Goal: Transaction & Acquisition: Purchase product/service

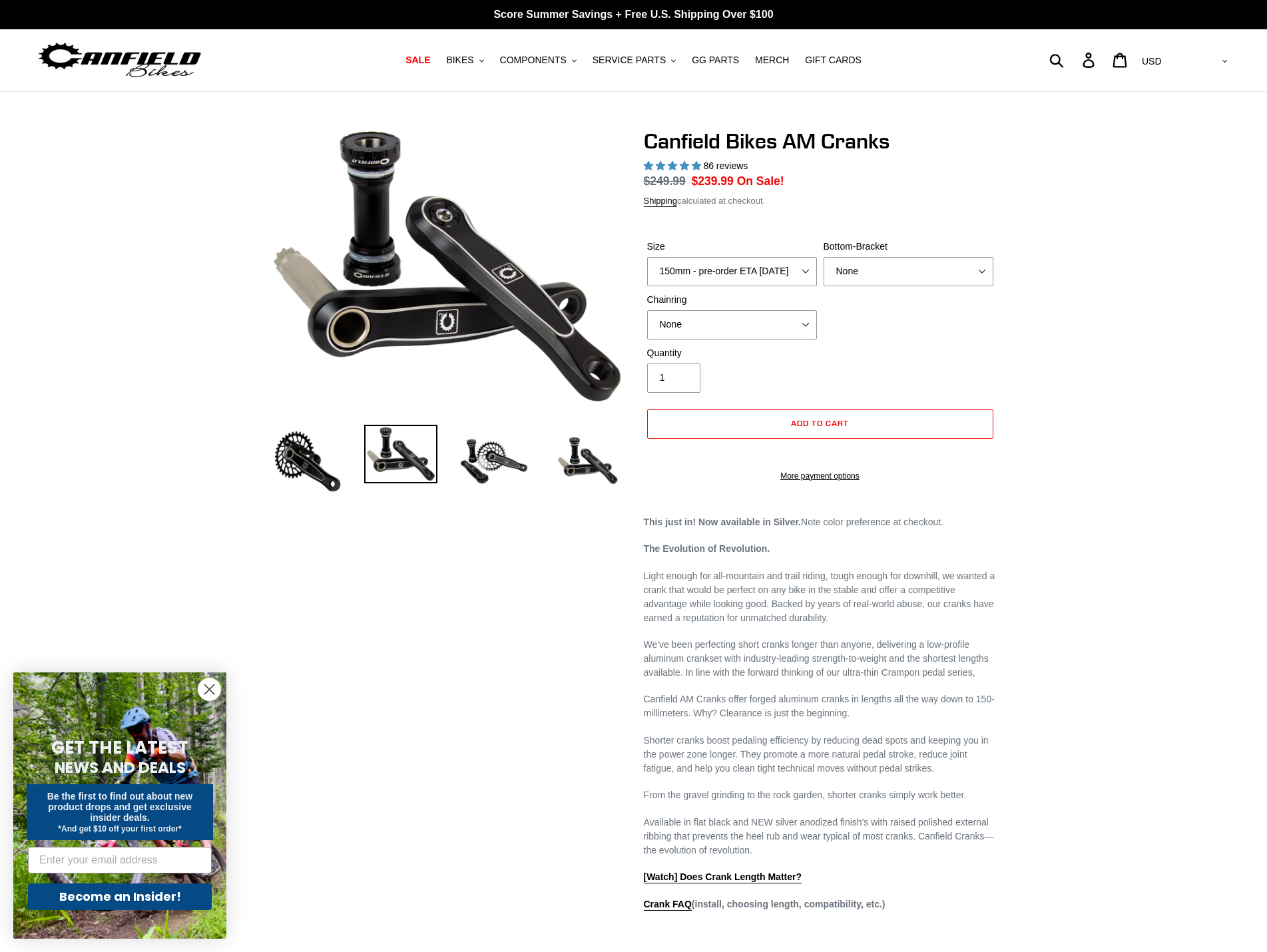
select select "highest-rating"
click at [758, 266] on select "150mm - pre-order ETA [DATE] 155mm - pre-order ETA [DATE] 160mm - pre-order ETA…" at bounding box center [732, 271] width 170 height 29
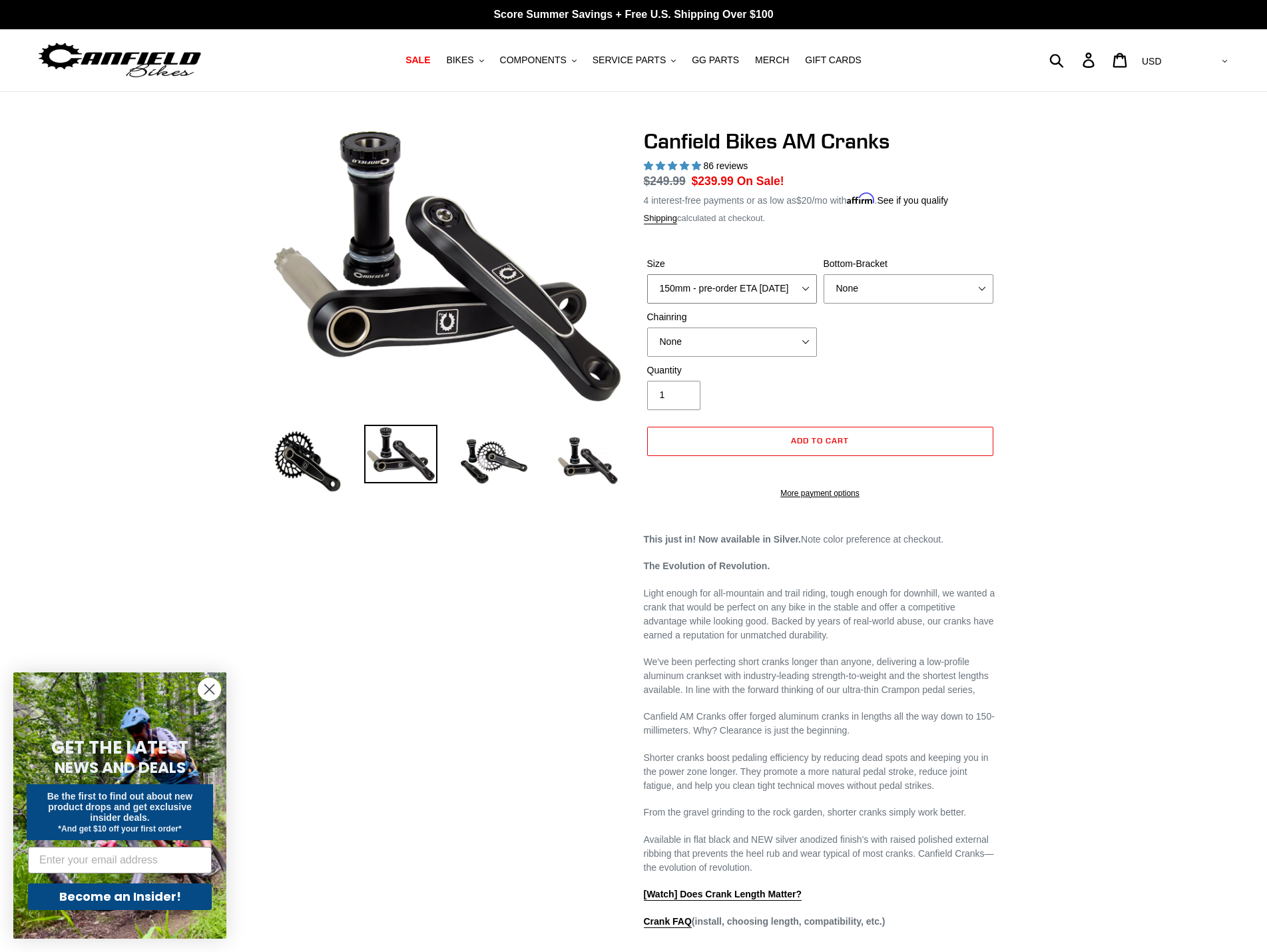
click at [647, 274] on select "150mm - pre-order ETA [DATE] 155mm - pre-order ETA [DATE] 160mm - pre-order ETA…" at bounding box center [732, 289] width 170 height 29
click at [757, 283] on select "150mm - pre-order ETA [DATE] 155mm - pre-order ETA [DATE] 160mm - pre-order ETA…" at bounding box center [732, 289] width 170 height 29
select select "165mm - pre-order ETA [DATE]"
click at [647, 274] on select "150mm - pre-order ETA [DATE] 155mm - pre-order ETA [DATE] 160mm - pre-order ETA…" at bounding box center [732, 289] width 170 height 29
click at [897, 295] on select "None BSA Threaded 68/73mm Press Fit PF92" at bounding box center [908, 289] width 170 height 29
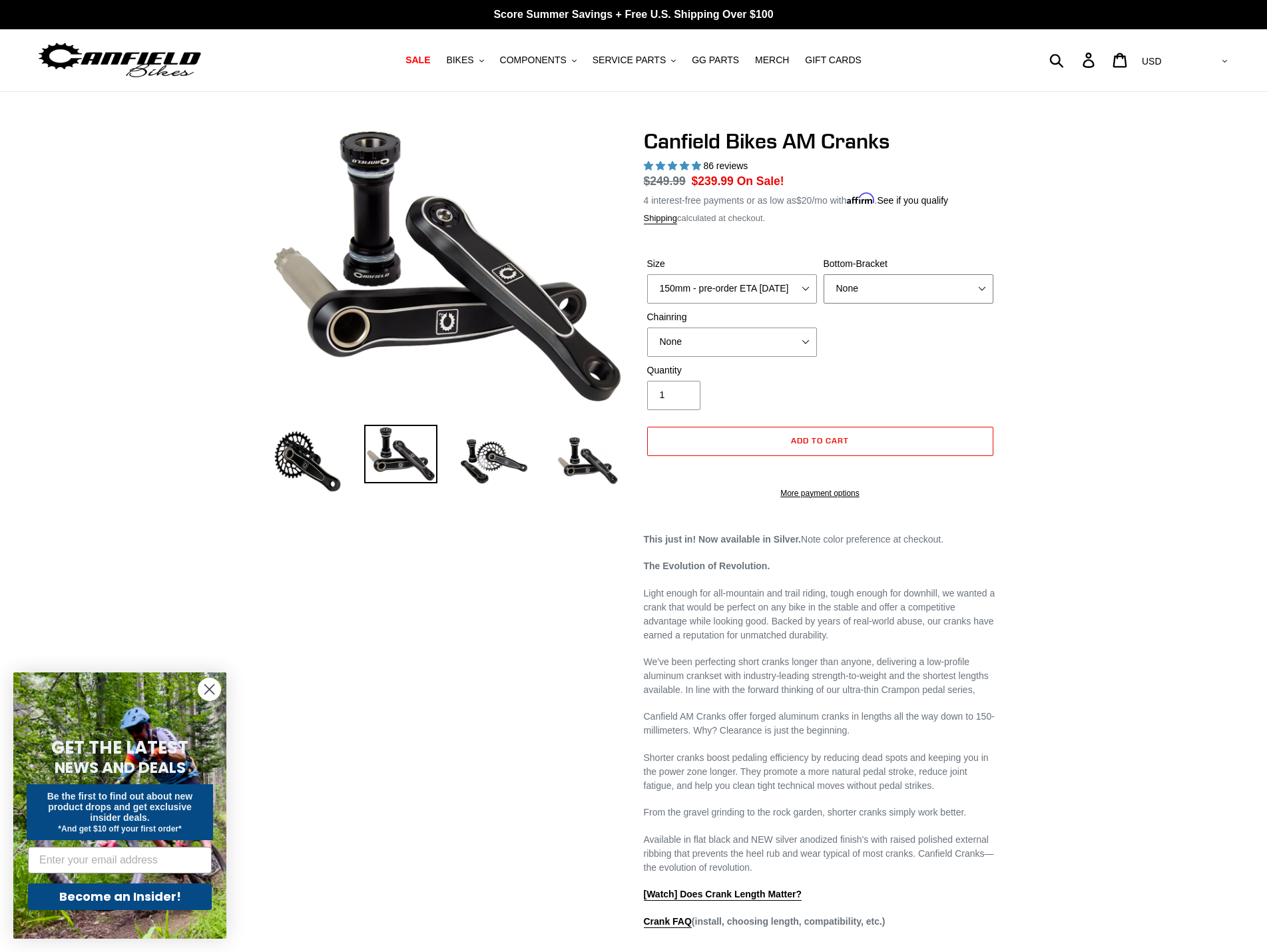
select select "BSA Threaded 68/73mm"
click at [823, 274] on select "None BSA Threaded 68/73mm Press Fit PF92" at bounding box center [908, 289] width 170 height 29
click at [722, 344] on select "None 30t Round (Boost 148) 30t Oval (Boost 148) 32t Round (Boost 148) 32t Oval …" at bounding box center [732, 342] width 170 height 29
drag, startPoint x: 1083, startPoint y: 372, endPoint x: 1079, endPoint y: 363, distance: 9.8
click at [1083, 372] on div "Previous slide" at bounding box center [634, 711] width 1267 height 1164
